Goal: Information Seeking & Learning: Check status

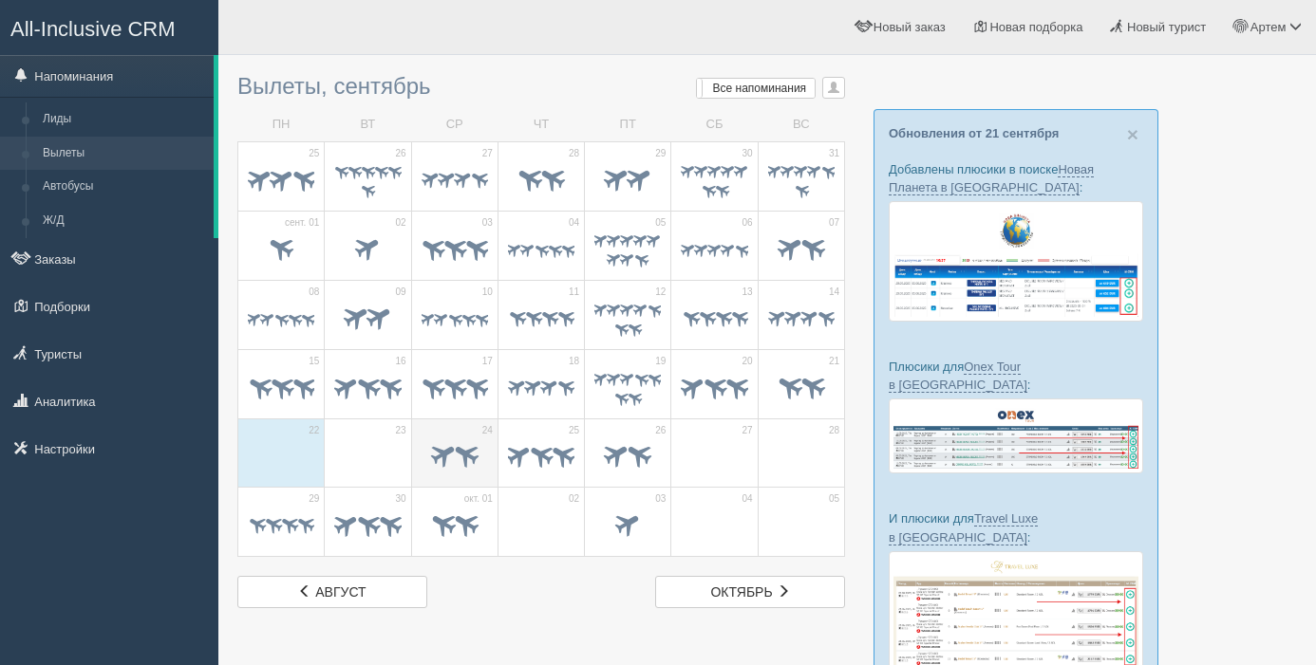
click at [437, 457] on span at bounding box center [442, 454] width 31 height 31
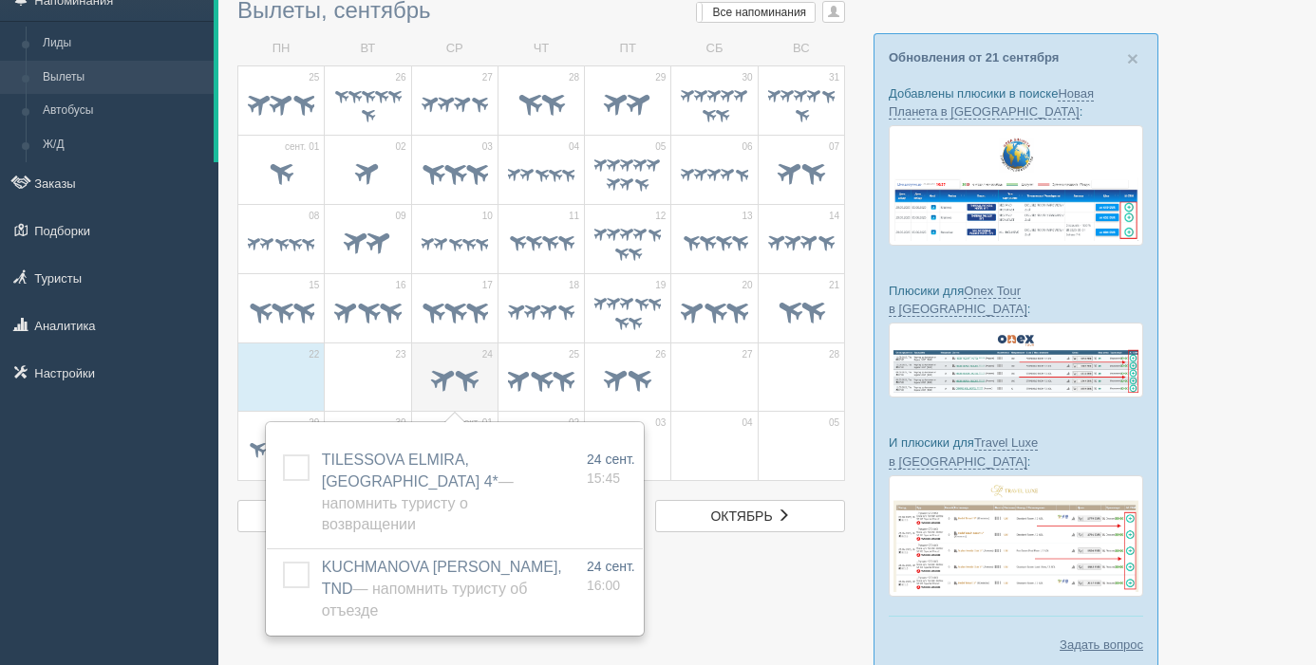
scroll to position [79, 0]
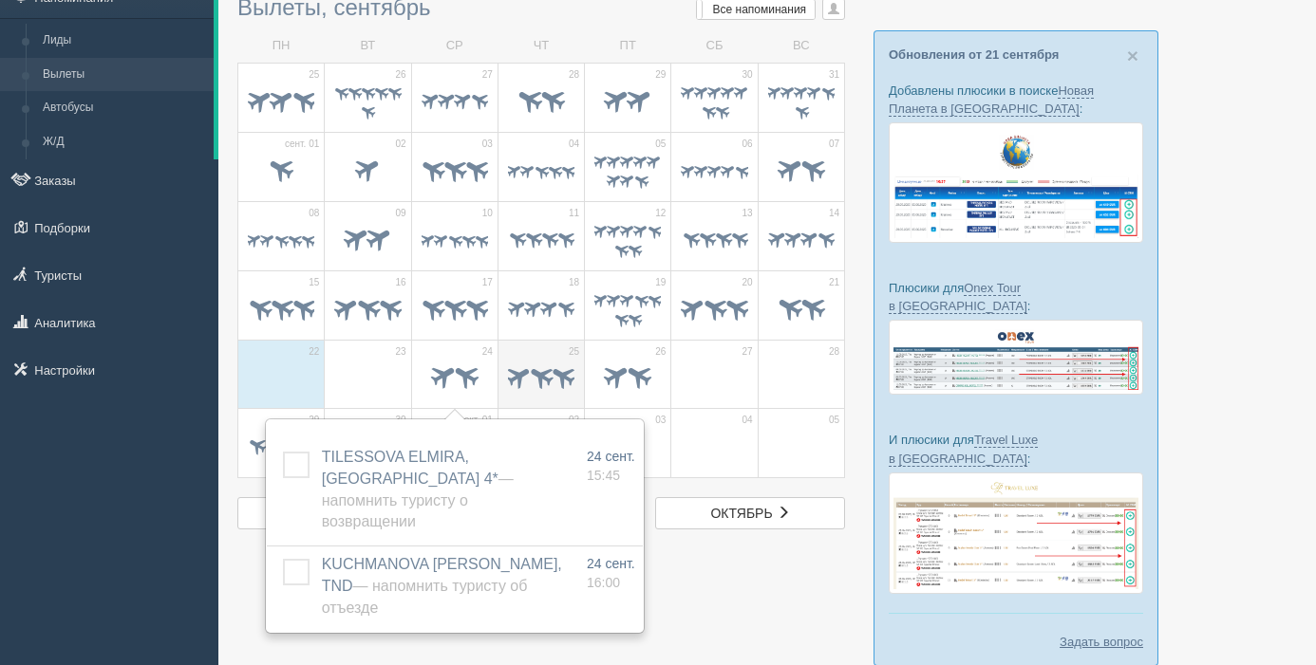
click at [530, 377] on span at bounding box center [540, 376] width 29 height 29
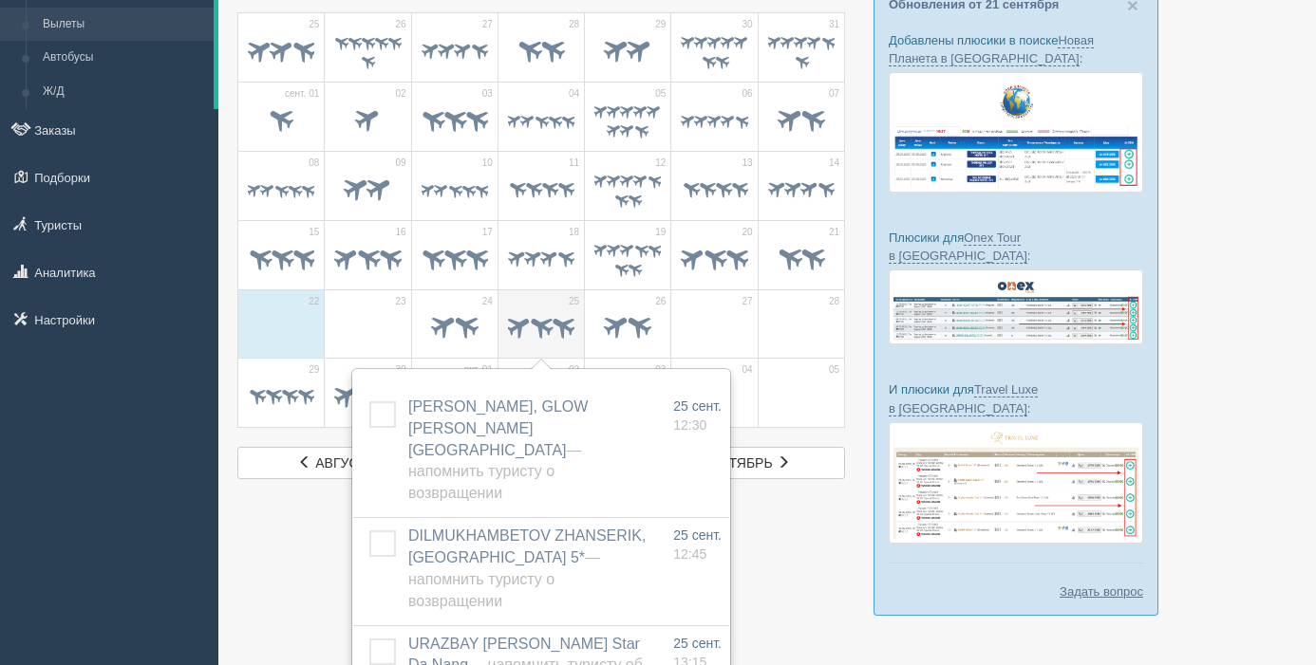
scroll to position [149, 0]
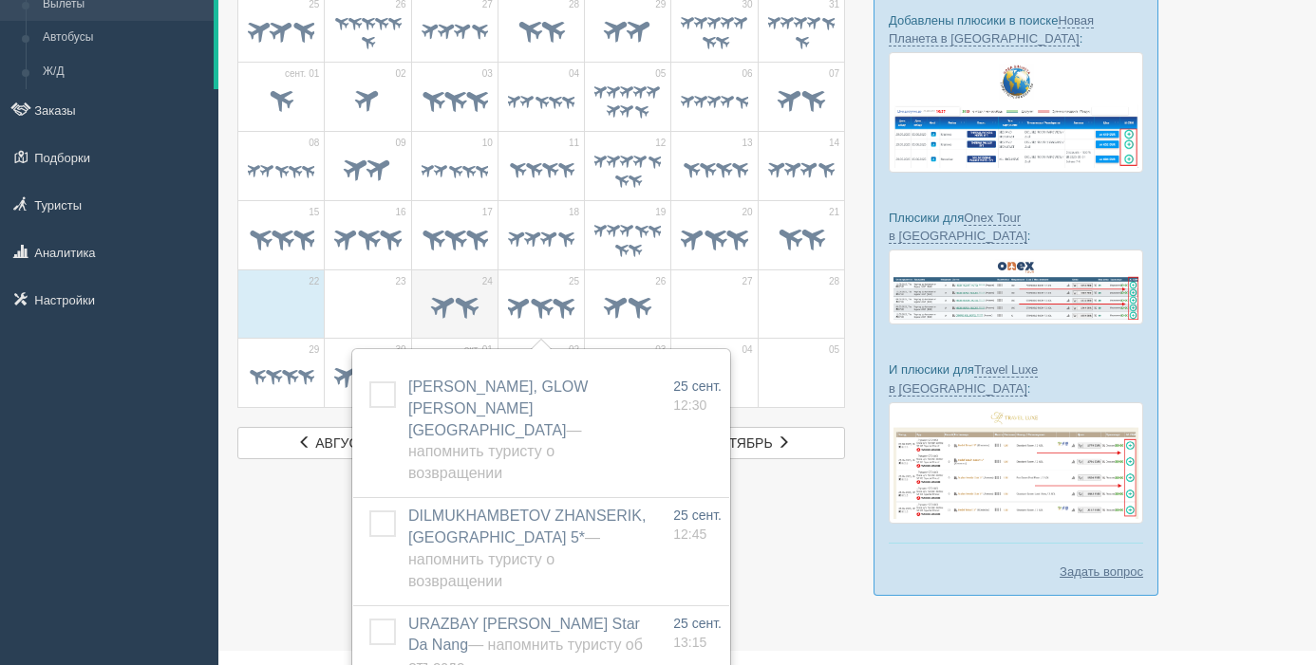
click at [453, 294] on span at bounding box center [465, 305] width 31 height 31
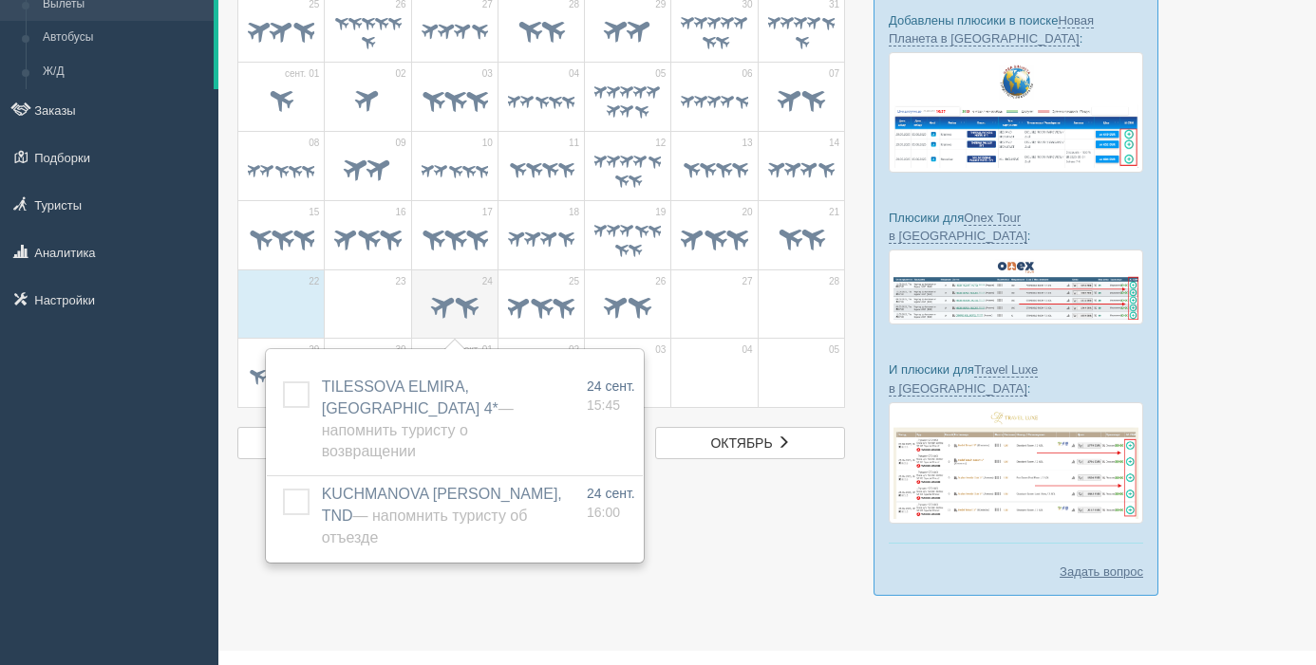
click at [474, 287] on td "24" at bounding box center [454, 304] width 86 height 69
click at [562, 282] on td "25" at bounding box center [540, 304] width 86 height 69
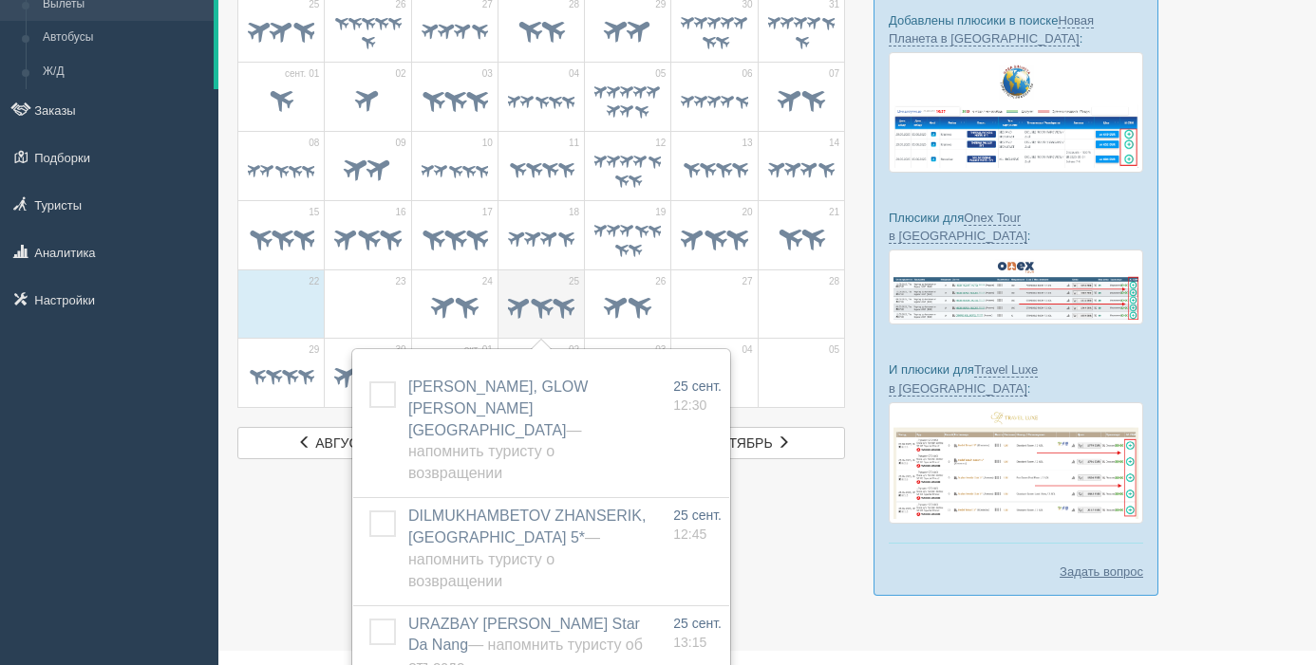
click at [551, 297] on span at bounding box center [562, 305] width 29 height 29
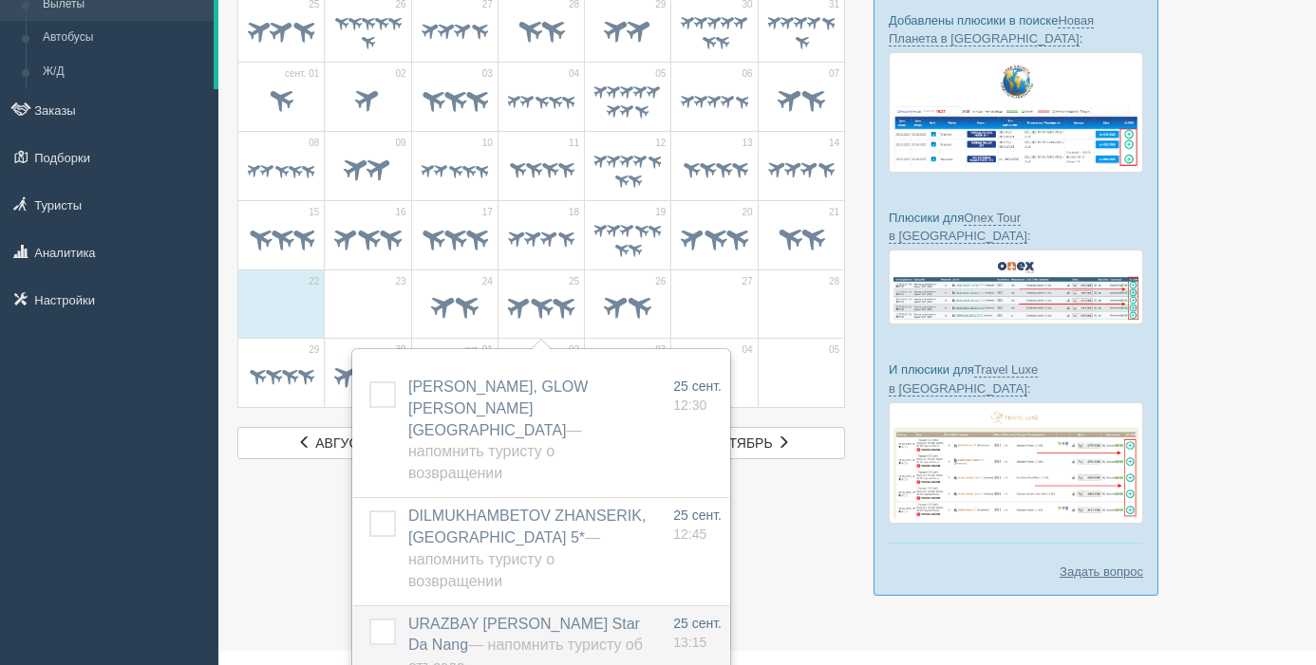
click at [485, 616] on span "URAZBAY ISSA, Ruby Star Da Nang — Напомнить туристу об отъезде" at bounding box center [525, 646] width 234 height 60
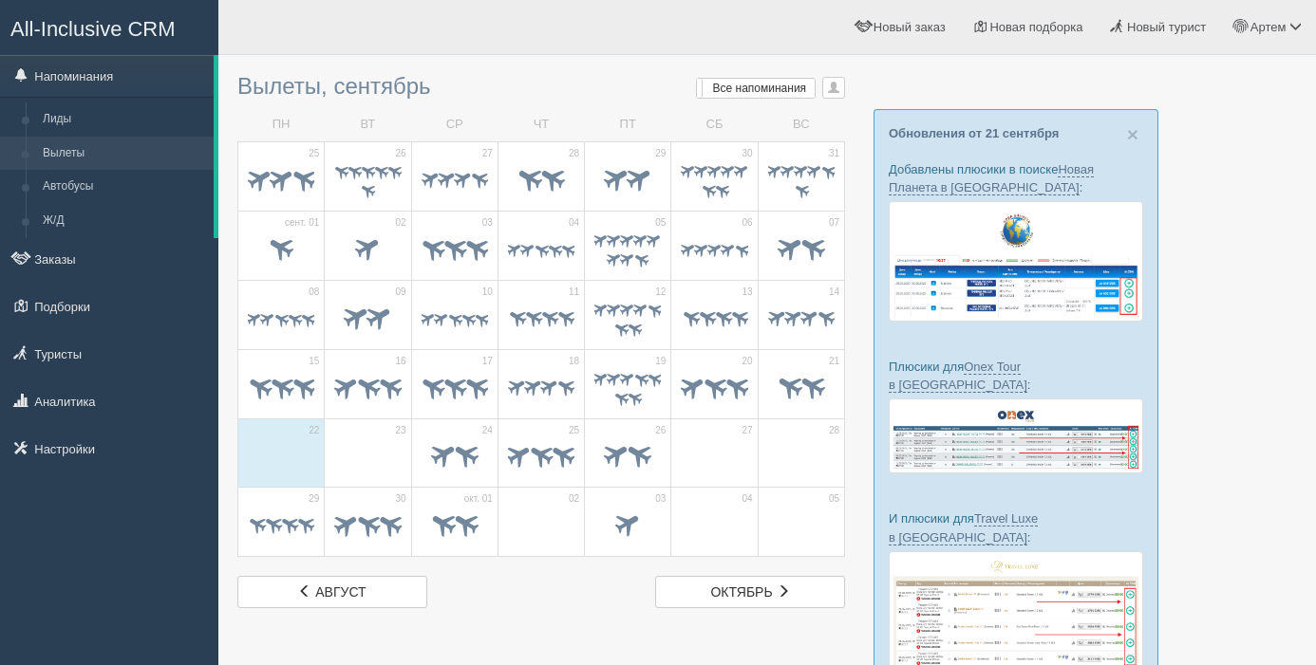
scroll to position [149, 0]
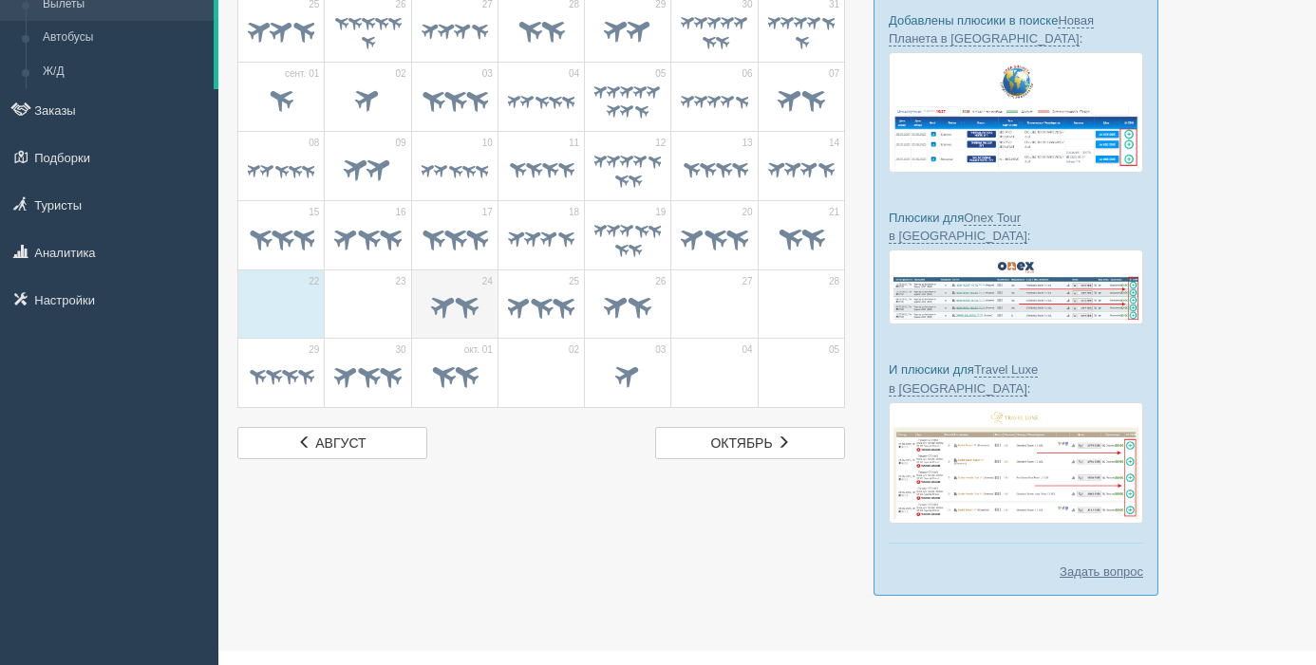
click at [455, 298] on span at bounding box center [465, 305] width 31 height 31
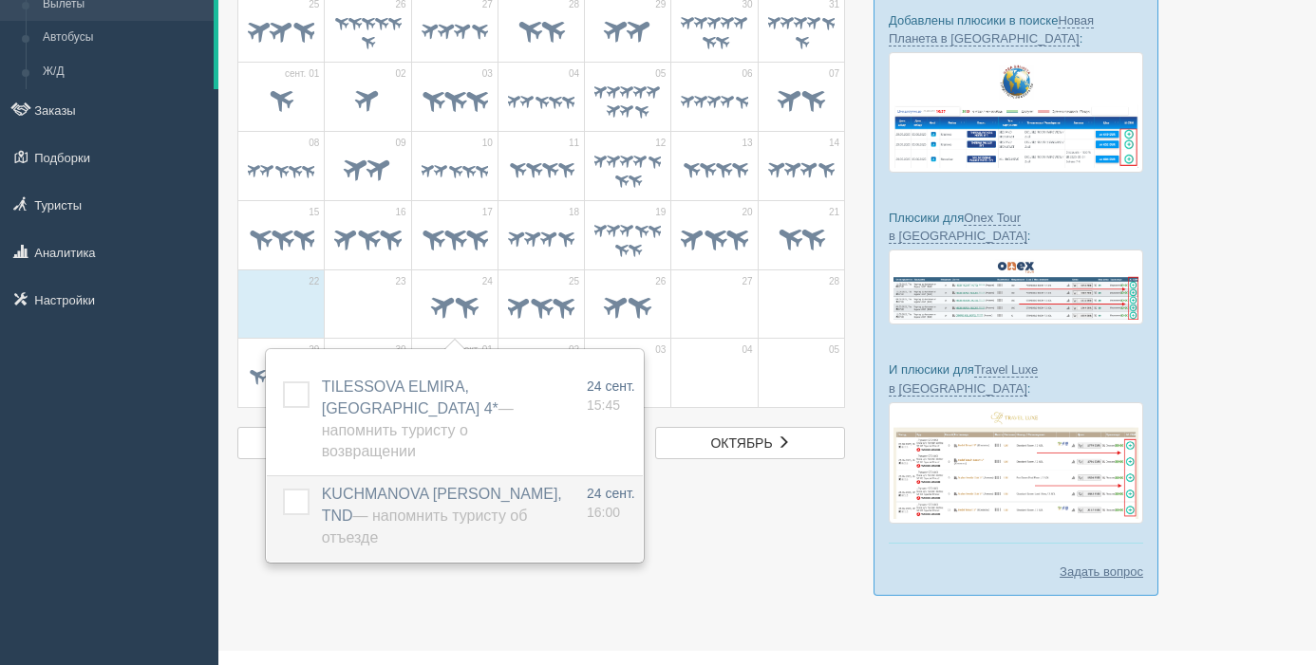
click at [413, 486] on span "KUCHMANOVA [PERSON_NAME], TND — Напомнить туристу об отъезде" at bounding box center [442, 516] width 240 height 60
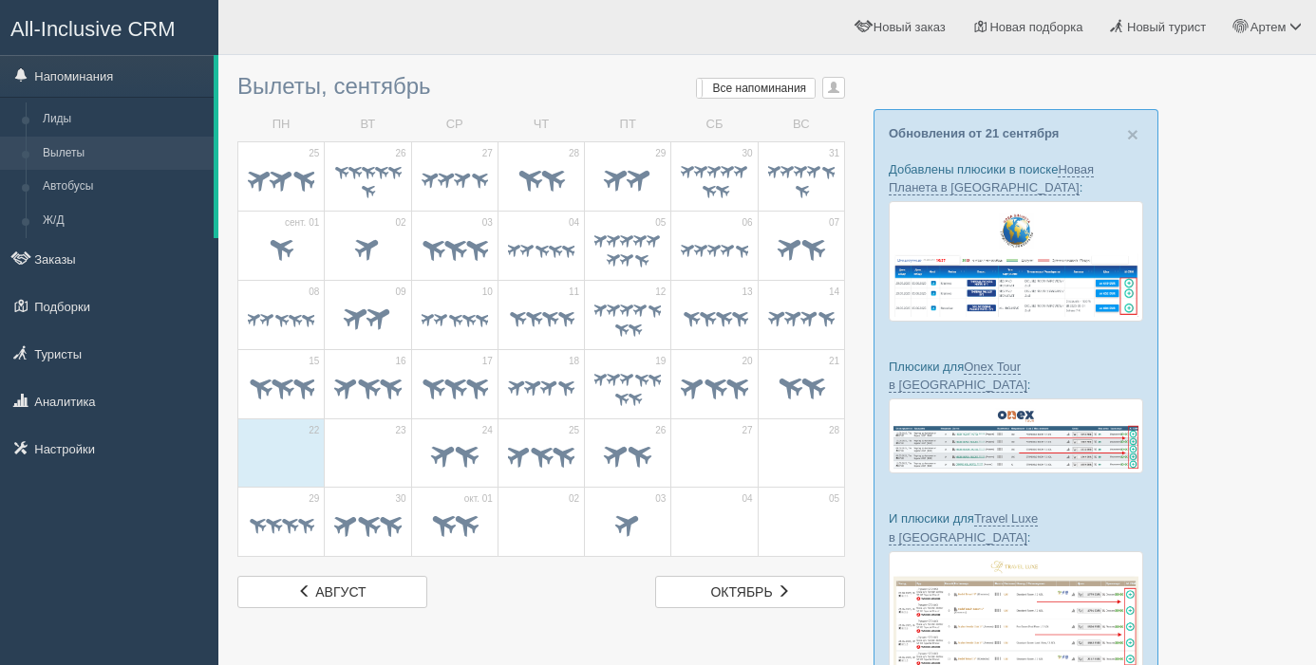
scroll to position [149, 0]
click at [116, 76] on link "Напоминания" at bounding box center [107, 76] width 214 height 42
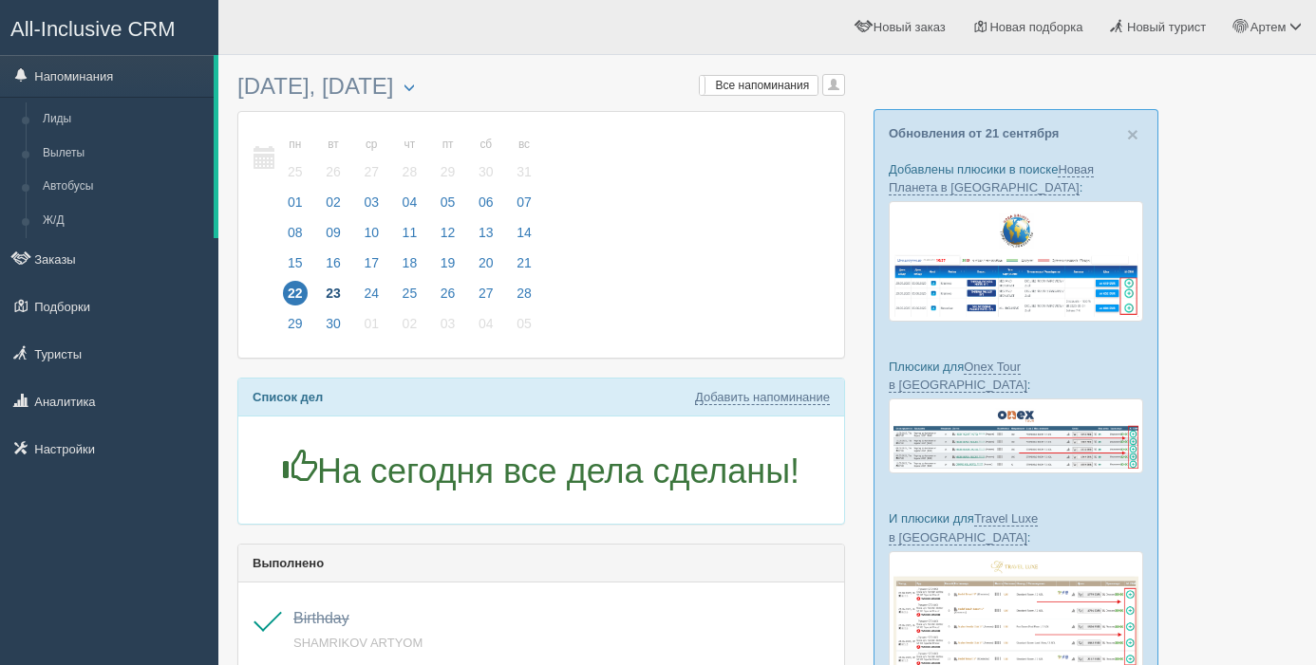
click at [328, 292] on span "23" at bounding box center [333, 293] width 25 height 25
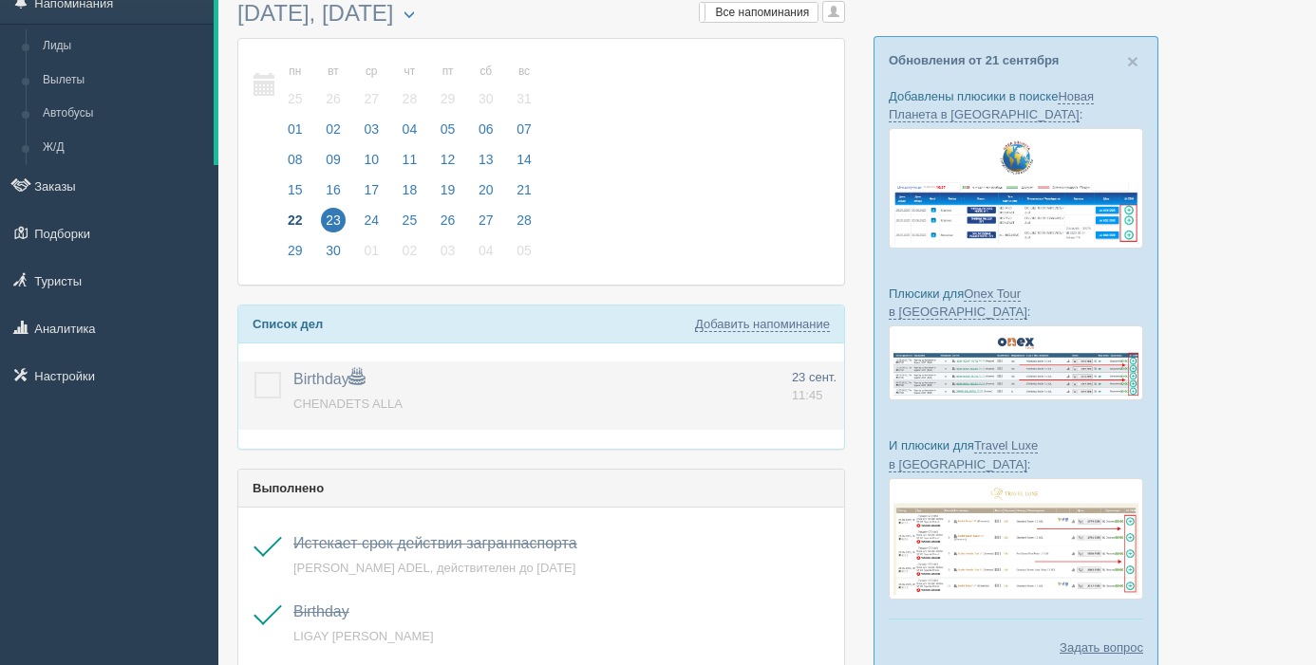
scroll to position [84, 0]
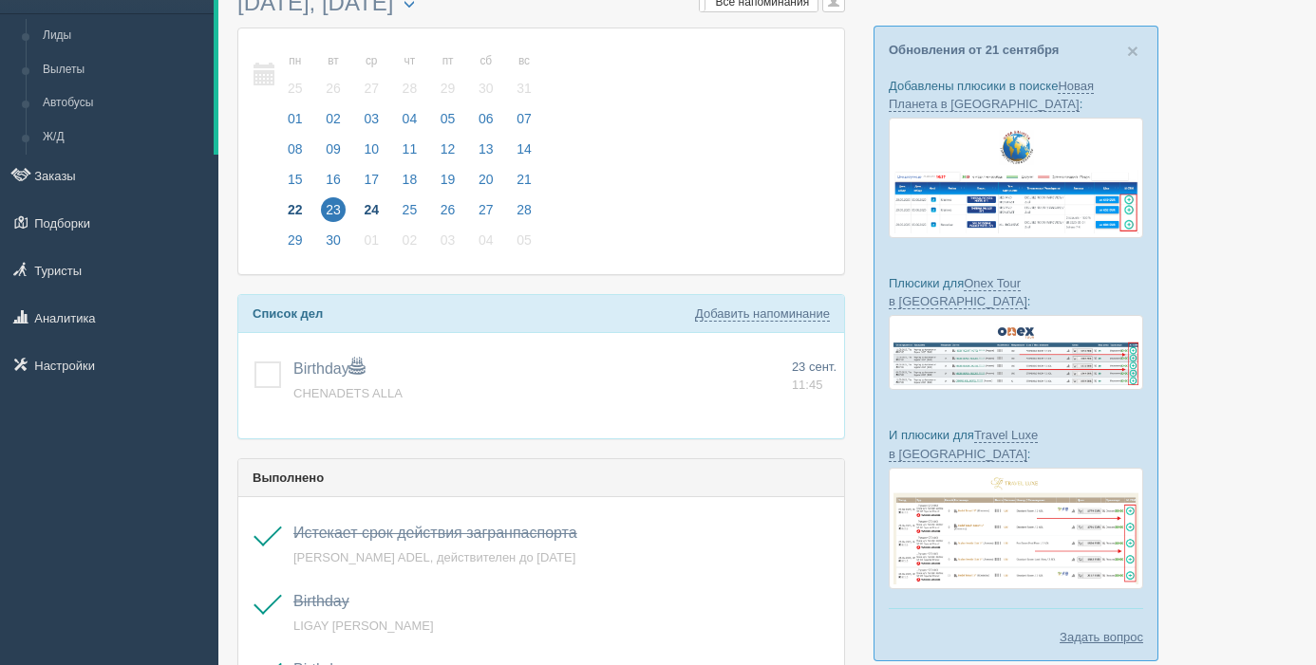
click at [376, 208] on span "24" at bounding box center [371, 209] width 25 height 25
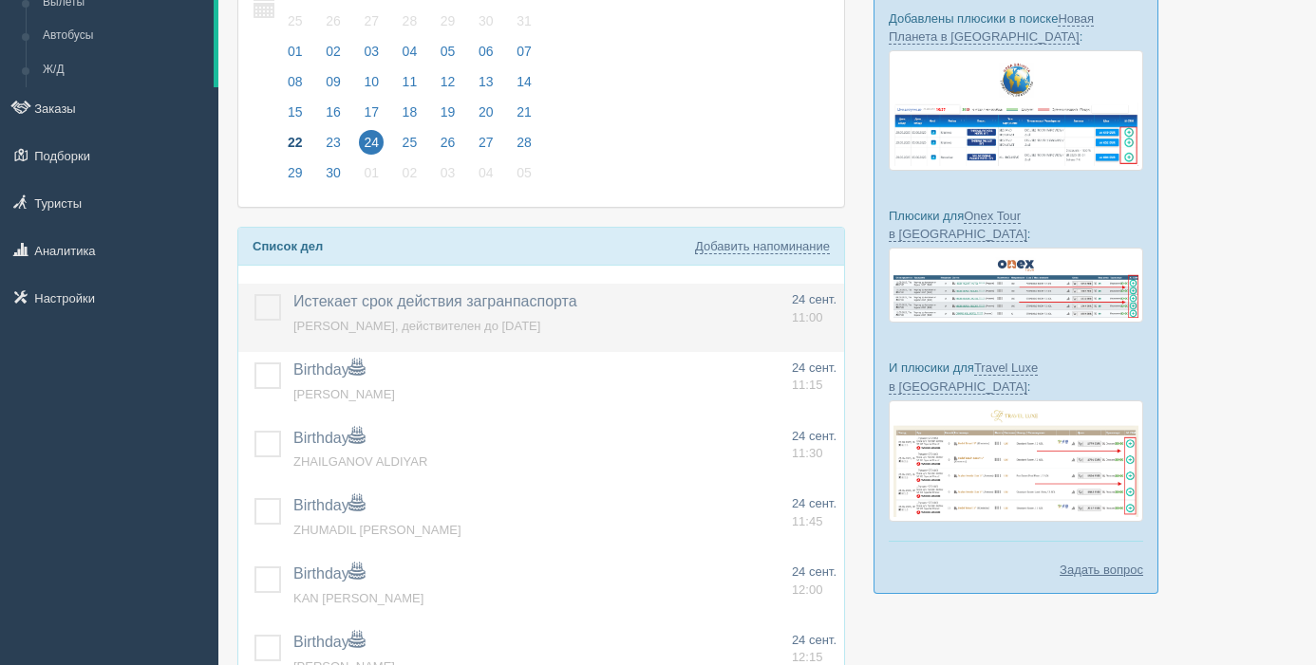
scroll to position [174, 0]
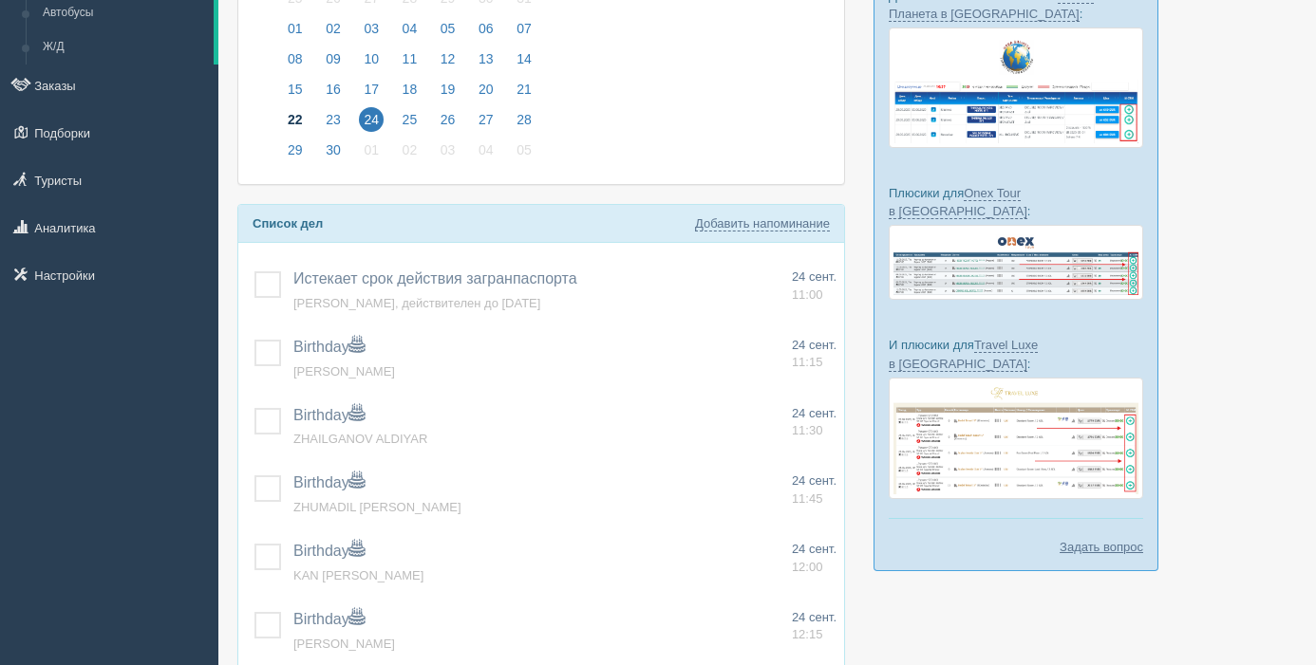
click at [300, 120] on span "22" at bounding box center [295, 119] width 25 height 25
